Goal: Feedback & Contribution: Submit feedback/report problem

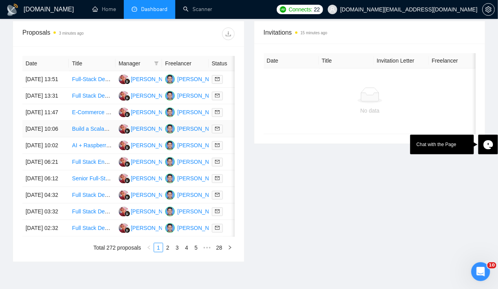
scroll to position [310, 0]
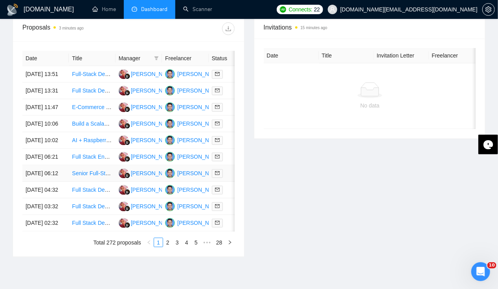
click at [44, 182] on td "[DATE] 06:12" at bounding box center [45, 173] width 46 height 17
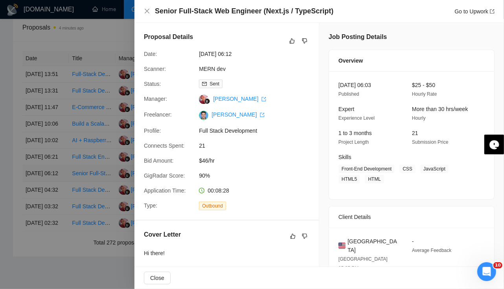
click at [44, 208] on div at bounding box center [252, 144] width 504 height 289
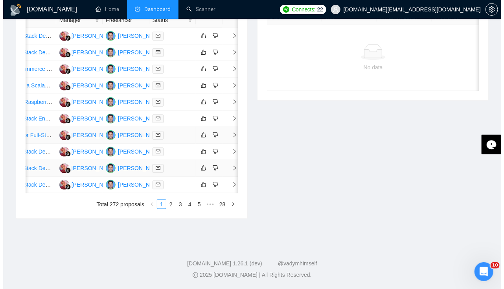
scroll to position [0, 0]
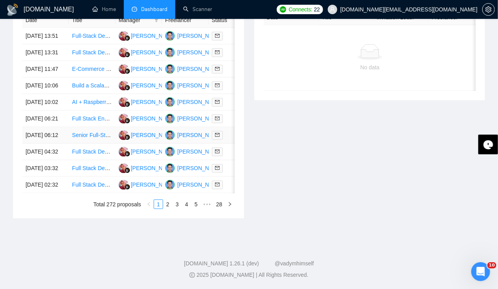
click at [27, 144] on td "[DATE] 06:12" at bounding box center [45, 135] width 46 height 17
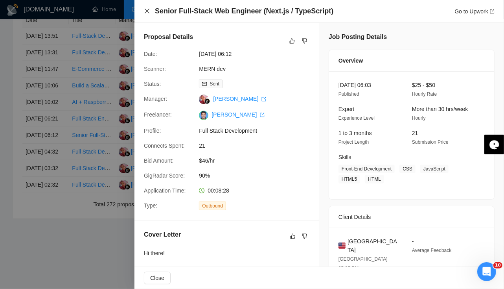
click at [146, 12] on icon "close" at bounding box center [147, 11] width 5 height 5
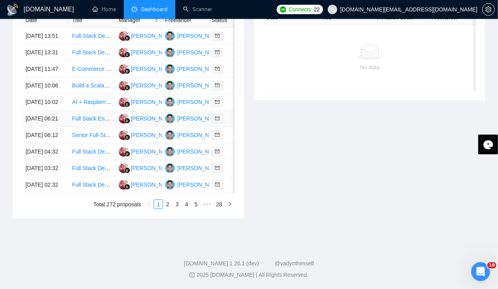
click at [39, 127] on td "[DATE] 06:21" at bounding box center [45, 118] width 46 height 17
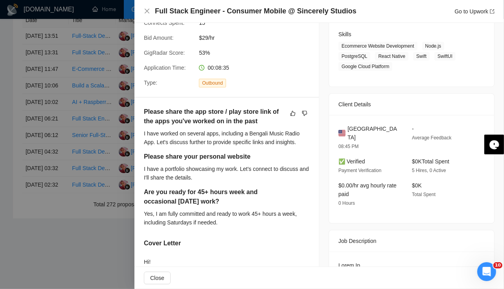
scroll to position [123, 0]
click at [302, 115] on icon "dislike" at bounding box center [305, 113] width 6 height 6
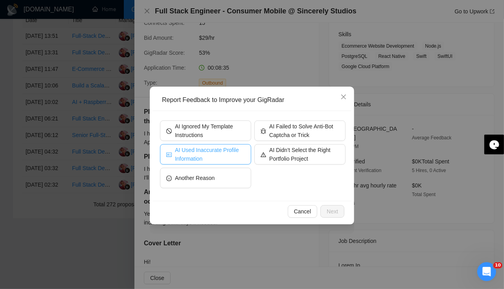
click at [225, 163] on button "AI Used Inaccurate Profile Information" at bounding box center [205, 154] width 91 height 20
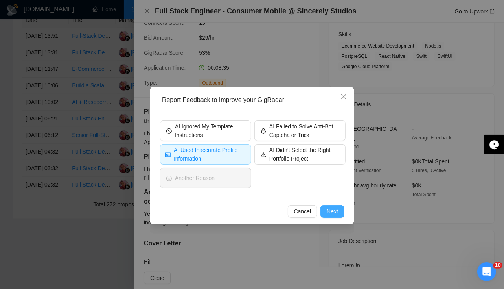
click at [330, 213] on span "Next" at bounding box center [332, 211] width 11 height 9
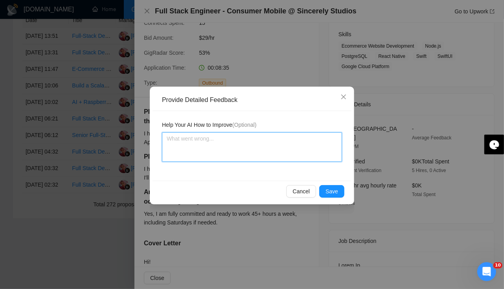
click at [199, 142] on textarea at bounding box center [252, 146] width 180 height 29
type textarea "C"
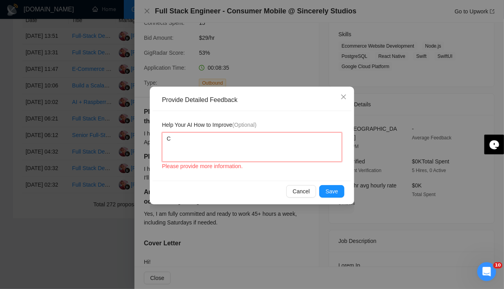
type textarea "Ca"
type textarea "Can"
type textarea "Can w"
type textarea "Can wo"
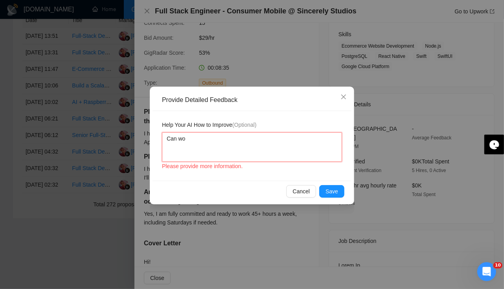
type textarea "Can wor"
type textarea "Can work"
type textarea "Can work m"
type textarea "Can work ma"
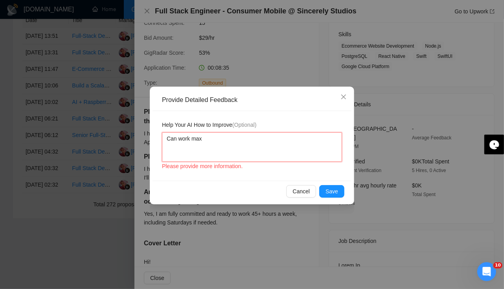
type textarea "Can work max"
type textarea "Can work max 4"
type textarea "Can work max 40"
type textarea "Can work max 40h"
type textarea "Can work max 40hr"
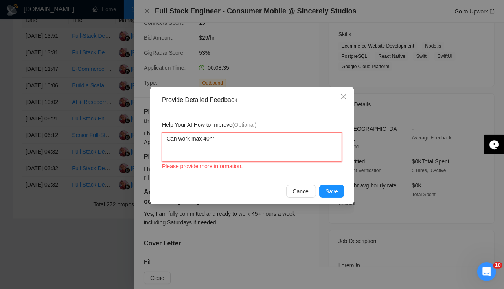
type textarea "Can work max 40hr p"
type textarea "Can work max 40hr pe"
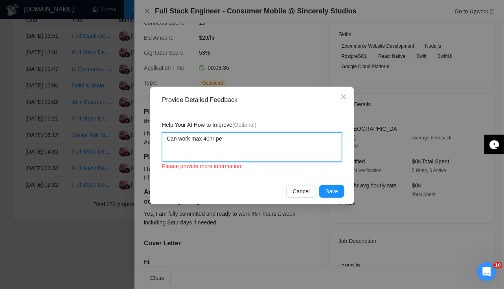
type textarea "Can work max 40hr per"
type textarea "Can work max 40hr per w"
type textarea "Can work max 40hr per we"
type textarea "Can work max 40hr per wee"
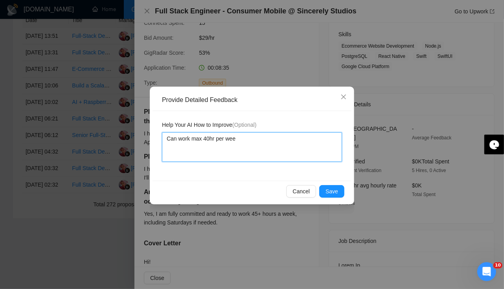
type textarea "Can work max 40hr per week"
type textarea "Can work max 40hr per week w"
type textarea "Can work max 40hr per week wi"
type textarea "Can work max 40hr per week wit"
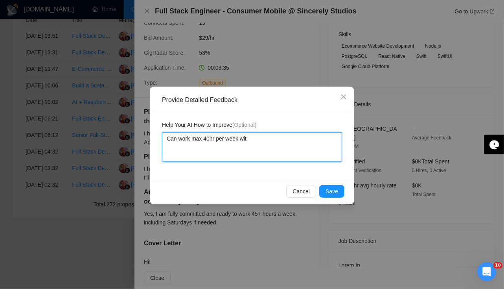
type textarea "Can work max 40hr per week with"
type textarea "Can work max 40hr per week with s"
type textarea "Can work max 40hr per week with sa"
type textarea "Can work max 40hr per week with sat"
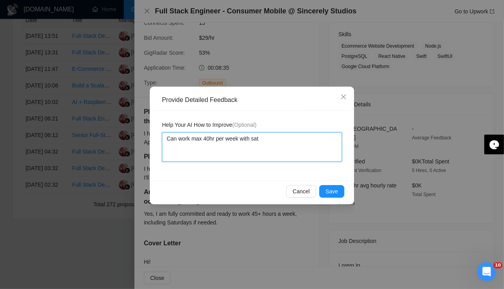
type textarea "Can work max 40hr per week with sat/"
type textarea "Can work max 40hr per week with sat/s"
type textarea "Can work max 40hr per week with sat/su"
type textarea "Can work max 40hr per week with sat/sun"
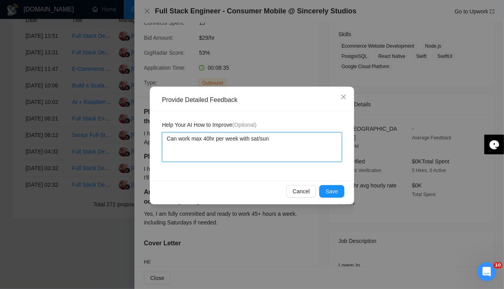
type textarea "Can work max 40hr per week with sat/sun o"
type textarea "Can work max 40hr per week with sat/sun of"
type textarea "Can work max 40hr per week with sat/sun off"
type textarea "Can work max 40hr per week with sat/sun off."
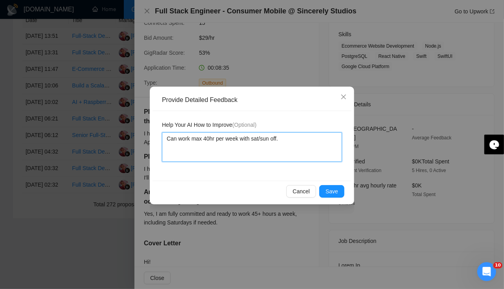
type textarea "Can work max 40hr per week with sat/sun off. P"
type textarea "Can work max 40hr per week with sat/sun off. Pl"
type textarea "Can work max 40hr per week with sat/sun off. Ple"
type textarea "Can work max 40hr per week with sat/sun off. Plea"
type textarea "Can work max 40hr per week with sat/sun off. Pleas"
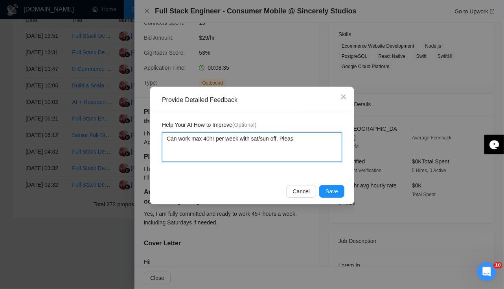
type textarea "Can work max 40hr per week with sat/sun off. Please"
type textarea "Can work max 40hr per week with sat/sun off. Please c"
type textarea "Can work max 40hr per week with sat/sun off. Please co"
type textarea "Can work max 40hr per week with sat/sun off. Please con"
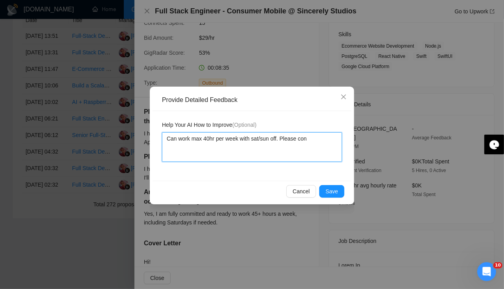
type textarea "Can work max 40hr per week with sat/sun off. Please cons"
type textarea "Can work max 40hr per week with sat/sun off. Please consi"
type textarea "Can work max 40hr per week with sat/sun off. Please consid"
type textarea "Can work max 40hr per week with sat/sun off. Please conside"
type textarea "Can work max 40hr per week with sat/sun off. Please consider"
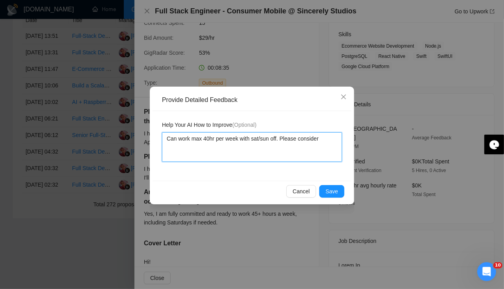
type textarea "Can work max 40hr per week with sat/sun off. Please consider"
type textarea "Can work max 40hr per week with sat/sun off. Please consider i"
type textarea "Can work max 40hr per week with sat/sun off. Please consider it"
type textarea "Can work max 40hr per week with sat/sun off. Please consider it w"
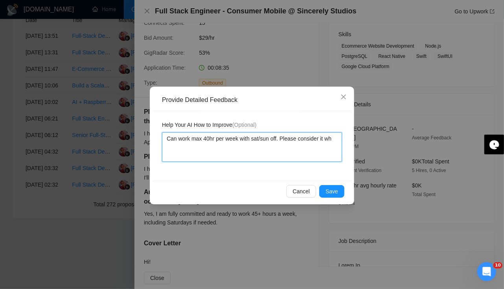
type textarea "Can work max 40hr per week with sat/sun off. Please consider it whi"
type textarea "Can work max 40hr per week with sat/sun off. Please consider it whil"
type textarea "Can work max 40hr per week with sat/sun off. Please consider it while"
type textarea "Can work max 40hr per week with sat/sun off. Please consider it while a"
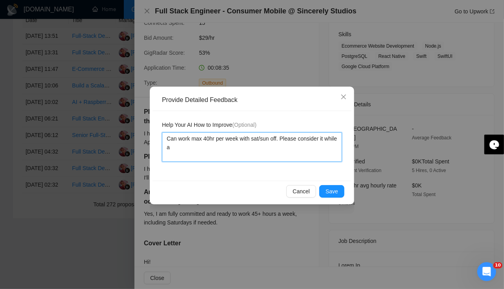
type textarea "Can work max 40hr per week with sat/sun off. Please consider it while ap"
type textarea "Can work max 40hr per week with sat/sun off. Please consider it while app"
type textarea "Can work max 40hr per week with sat/sun off. Please consider it while appl"
type textarea "Can work max 40hr per week with sat/sun off. Please consider it while apply"
type textarea "Can work max 40hr per week with sat/sun off. Please consider it while applyi"
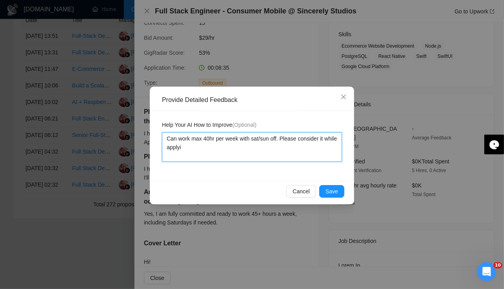
type textarea "Can work max 40hr per week with sat/sun off. Please consider it while applyin"
type textarea "Can work max 40hr per week with sat/sun off. Please consider it while applying"
type textarea "Can work max 40hr per week with sat/sun off. Please consider it while applying f"
type textarea "Can work max 40hr per week with sat/sun off. Please consider it while applying …"
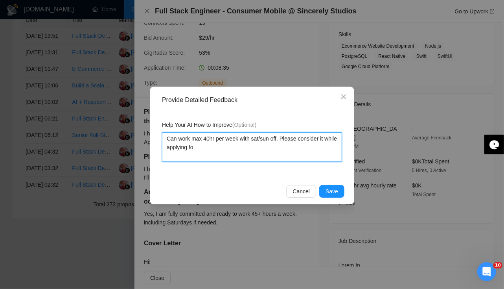
type textarea "Can work max 40hr per week with sat/sun off. Please consider it while applying …"
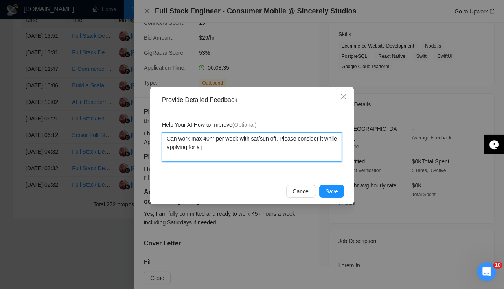
type textarea "Can work max 40hr per week with sat/sun off. Please consider it while applying …"
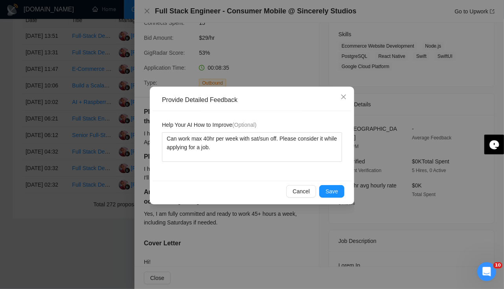
click at [331, 184] on div "Cancel Save" at bounding box center [252, 190] width 199 height 21
click at [332, 192] on span "Save" at bounding box center [332, 191] width 13 height 9
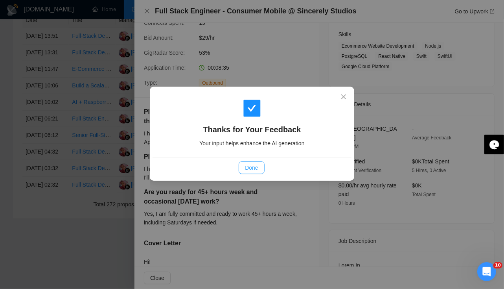
click at [254, 166] on span "Done" at bounding box center [251, 167] width 13 height 9
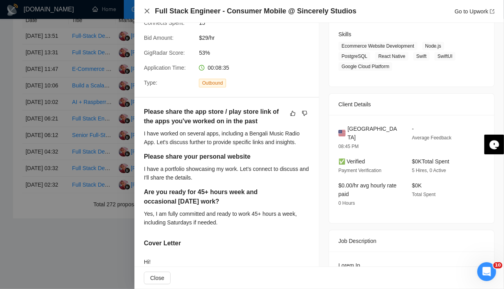
click at [146, 10] on icon "close" at bounding box center [147, 11] width 5 height 5
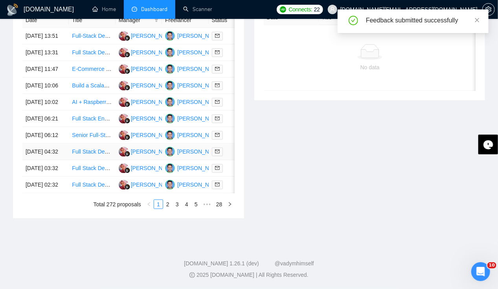
click at [42, 160] on td "[DATE] 04:32" at bounding box center [45, 152] width 46 height 17
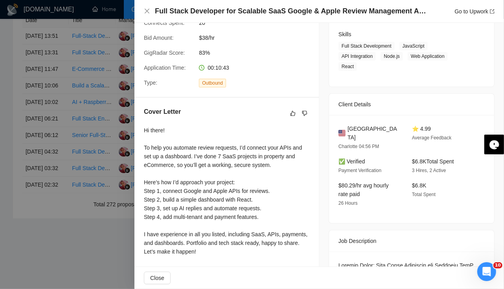
click at [40, 172] on div at bounding box center [252, 144] width 504 height 289
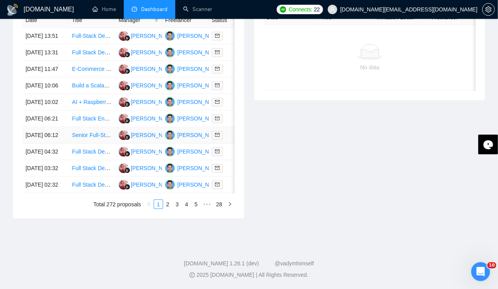
click at [36, 144] on td "[DATE] 06:12" at bounding box center [45, 135] width 46 height 17
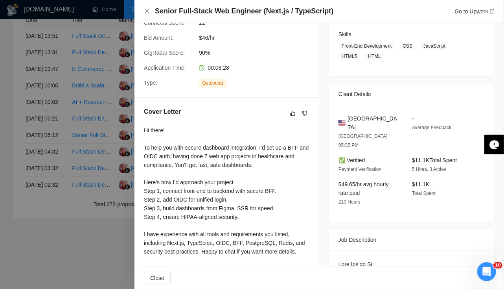
click at [37, 144] on div at bounding box center [252, 144] width 504 height 289
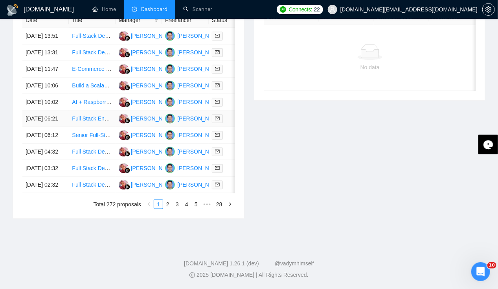
click at [37, 127] on td "[DATE] 06:21" at bounding box center [45, 118] width 46 height 17
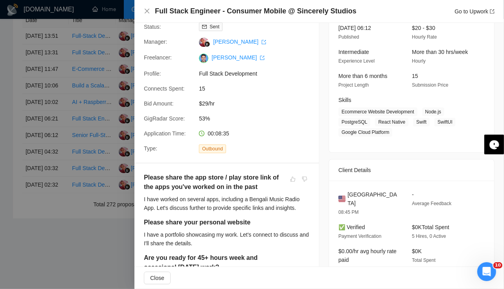
scroll to position [67, 0]
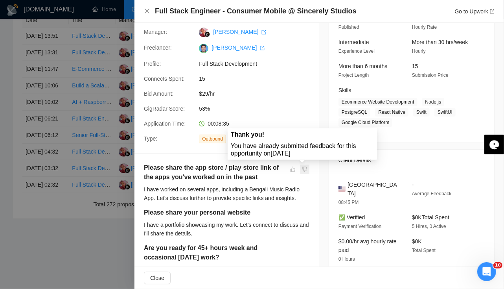
click at [300, 167] on span at bounding box center [304, 168] width 9 height 9
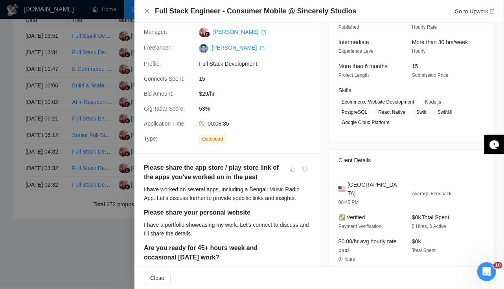
click at [36, 150] on div at bounding box center [252, 144] width 504 height 289
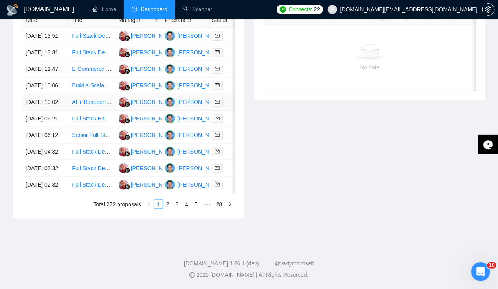
click at [38, 110] on td "[DATE] 10:02" at bounding box center [45, 102] width 46 height 17
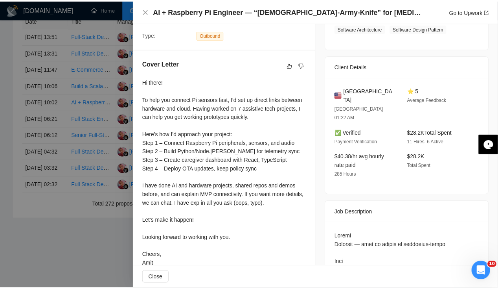
scroll to position [0, 0]
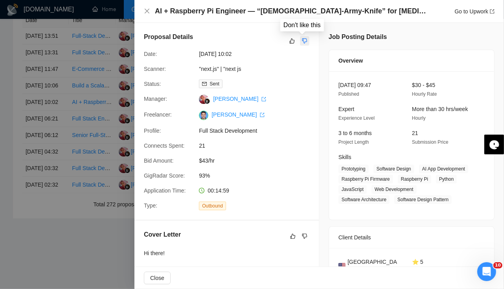
click at [302, 41] on icon "dislike" at bounding box center [304, 41] width 5 height 5
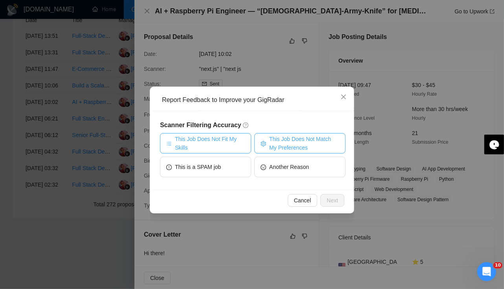
drag, startPoint x: 282, startPoint y: 149, endPoint x: 206, endPoint y: 136, distance: 77.0
click at [206, 136] on div "This Job Does Not Fit My Skills This Job Does Not Match My Preferences This is …" at bounding box center [253, 156] width 186 height 47
click at [206, 136] on span "This Job Does Not Fit My Skills" at bounding box center [210, 142] width 70 height 17
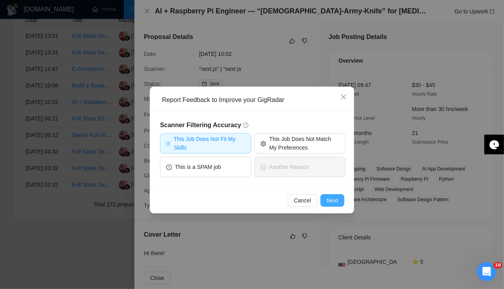
click at [337, 198] on span "Next" at bounding box center [332, 200] width 11 height 9
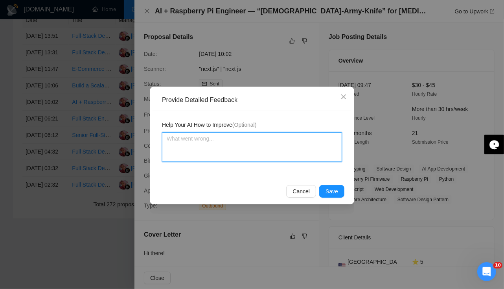
click at [220, 135] on textarea at bounding box center [252, 146] width 180 height 29
type textarea "I"
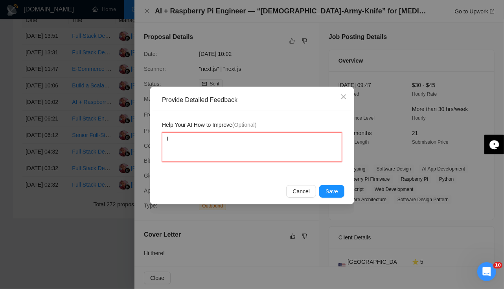
type textarea "It"
type textarea "It'"
type textarea "It's"
type textarea "It's pe"
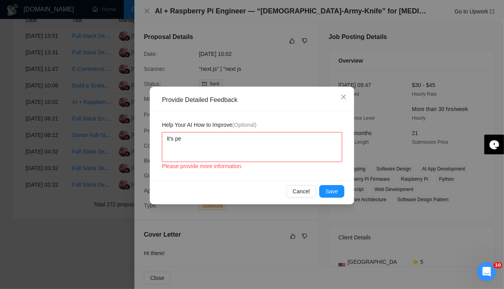
type textarea "It's per"
type textarea "It's pert"
type textarea "It's perta"
type textarea "It's pertai"
type textarea "It's pertaii"
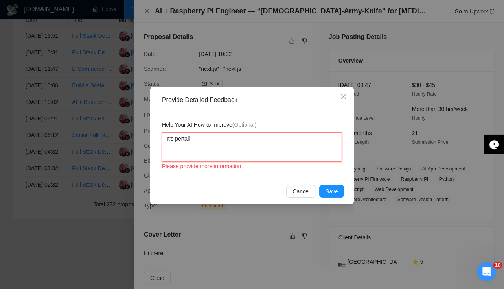
type textarea "It's pertaiin"
type textarea "It's pertaii"
type textarea "It's pertai"
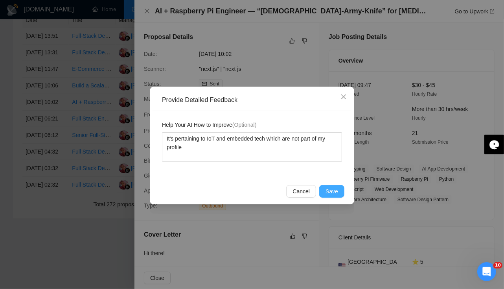
click at [331, 191] on span "Save" at bounding box center [332, 191] width 13 height 9
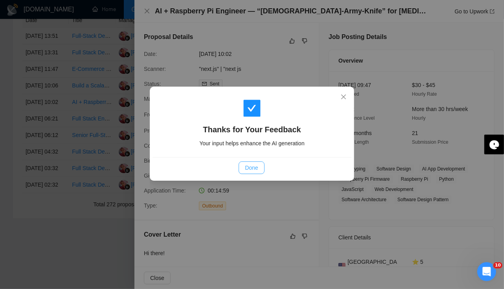
click at [251, 166] on span "Done" at bounding box center [251, 167] width 13 height 9
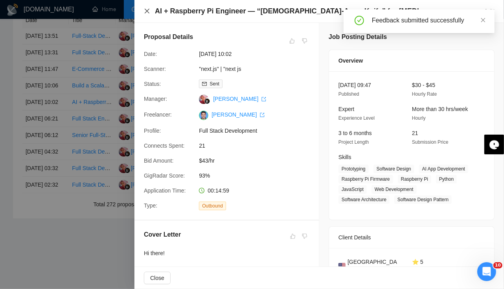
click at [147, 11] on icon "close" at bounding box center [147, 11] width 5 height 5
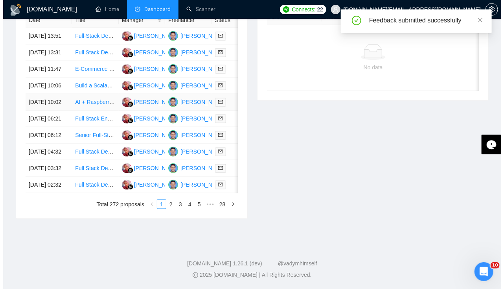
scroll to position [0, 0]
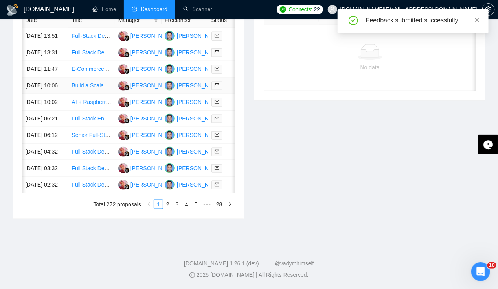
click at [45, 93] on td "[DATE] 10:06" at bounding box center [45, 85] width 46 height 17
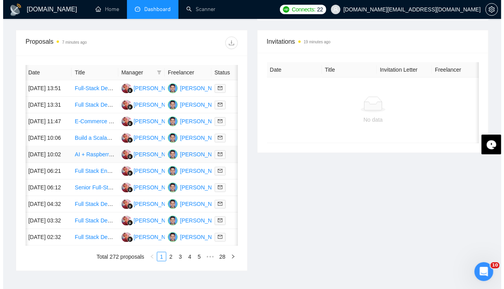
scroll to position [296, 0]
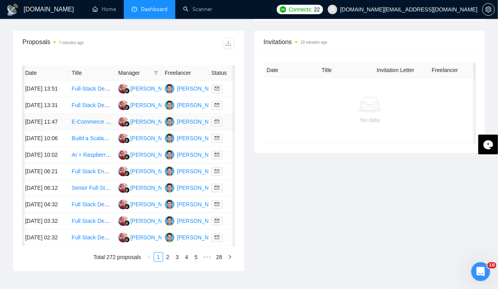
click at [40, 127] on td "[DATE] 11:47" at bounding box center [45, 122] width 46 height 17
click at [39, 147] on td "[DATE] 10:06" at bounding box center [45, 138] width 46 height 17
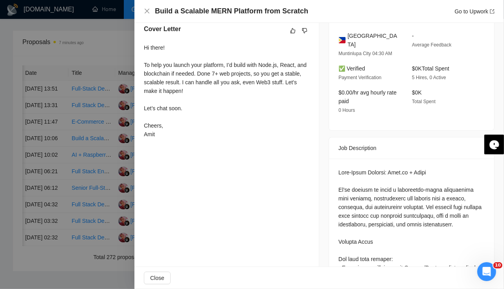
scroll to position [0, 0]
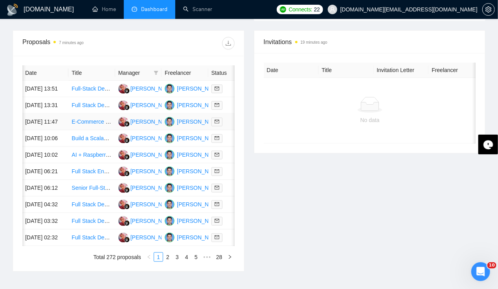
click at [37, 127] on td "[DATE] 11:47" at bounding box center [45, 122] width 46 height 17
click at [43, 97] on td "[DATE] 13:31" at bounding box center [45, 105] width 46 height 17
click at [37, 81] on td "[DATE] 13:51" at bounding box center [45, 89] width 46 height 17
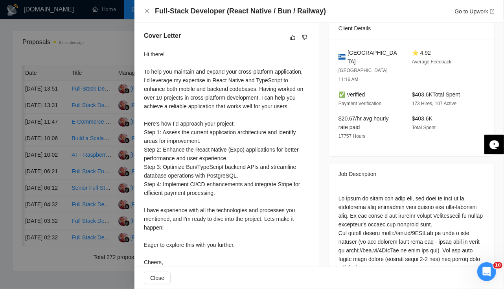
scroll to position [199, 0]
drag, startPoint x: 380, startPoint y: 212, endPoint x: 433, endPoint y: 209, distance: 53.6
copy div "https://bit.ly/3KHaMvj"
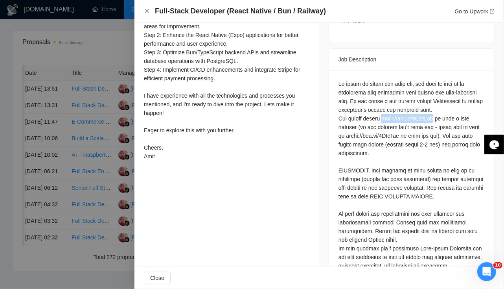
scroll to position [0, 0]
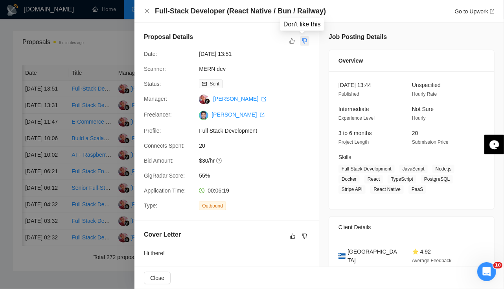
click at [302, 42] on icon "dislike" at bounding box center [304, 41] width 5 height 5
click at [303, 42] on icon "dislike" at bounding box center [305, 41] width 6 height 6
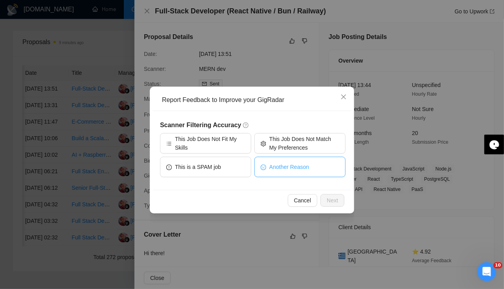
click at [283, 165] on span "Another Reason" at bounding box center [289, 166] width 40 height 9
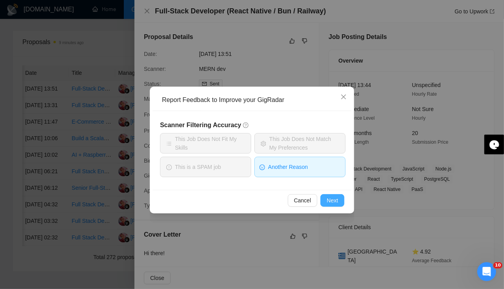
click at [328, 198] on span "Next" at bounding box center [332, 200] width 11 height 9
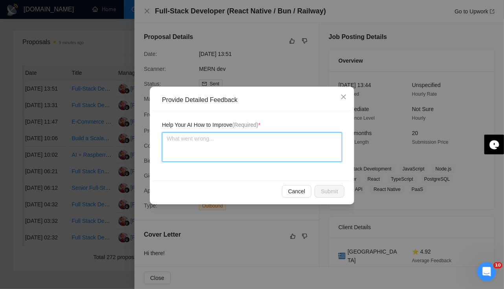
click at [245, 146] on textarea at bounding box center [252, 146] width 180 height 29
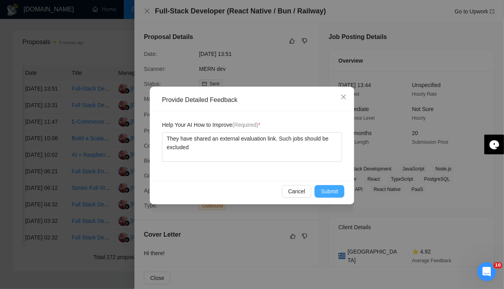
click at [324, 194] on span "Submit" at bounding box center [329, 191] width 17 height 9
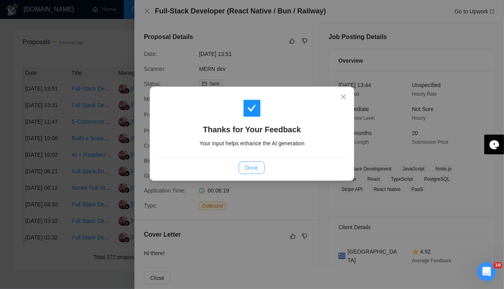
click at [257, 172] on button "Done" at bounding box center [252, 167] width 26 height 13
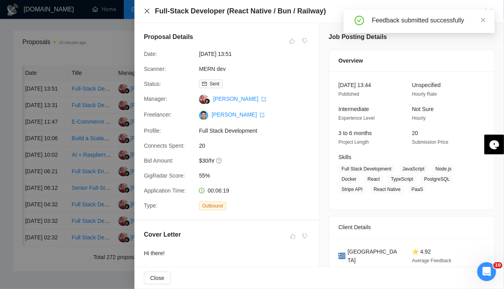
click at [147, 11] on icon "close" at bounding box center [147, 11] width 5 height 5
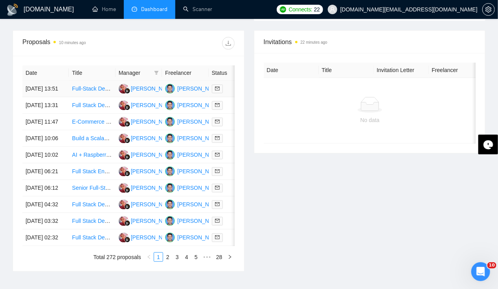
click at [46, 83] on td "[DATE] 13:51" at bounding box center [45, 89] width 46 height 17
